Goal: Obtain resource: Obtain resource

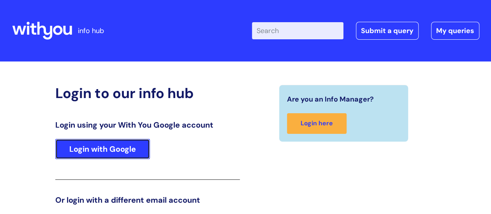
click at [106, 147] on link "Login with Google" at bounding box center [102, 149] width 95 height 20
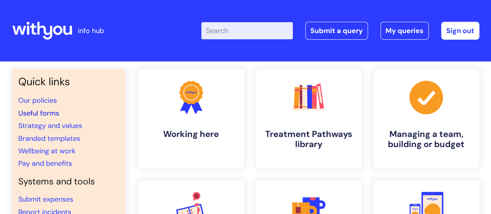
click at [39, 114] on link "Useful forms" at bounding box center [38, 113] width 41 height 9
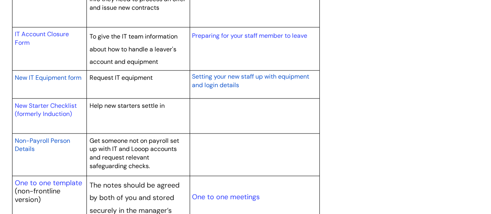
scroll to position [857, 0]
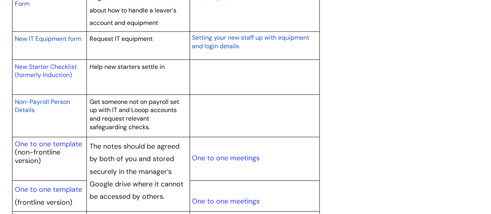
click at [42, 99] on span "Non-Payroll Person Details" at bounding box center [42, 106] width 55 height 17
